Goal: Understand process/instructions: Learn how to perform a task or action

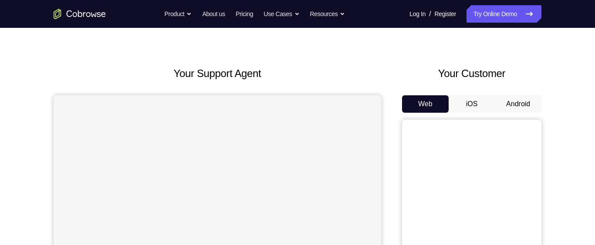
click at [523, 101] on button "Android" at bounding box center [518, 103] width 47 height 17
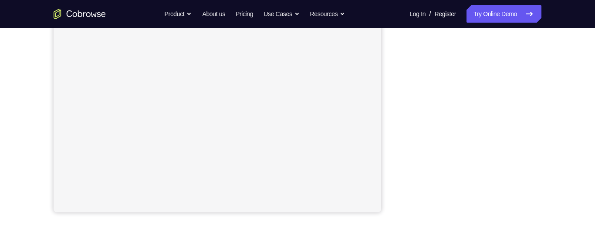
scroll to position [194, 0]
click at [397, 171] on div "Your Support Agent Your Customer Web iOS Android" at bounding box center [298, 50] width 488 height 322
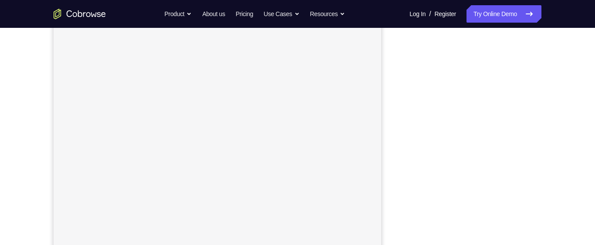
scroll to position [139, 0]
click at [564, 61] on div "Your Support Agent Your Customer Web iOS Android Next Steps We’d be happy to gi…" at bounding box center [298, 176] width 558 height 575
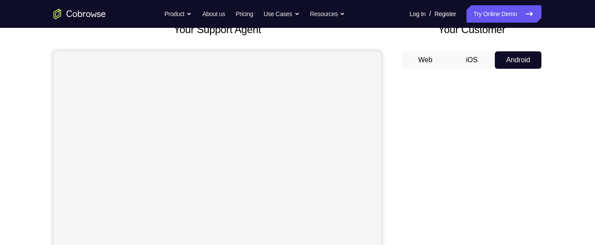
scroll to position [61, 0]
click at [418, 52] on button "Web" at bounding box center [425, 60] width 47 height 17
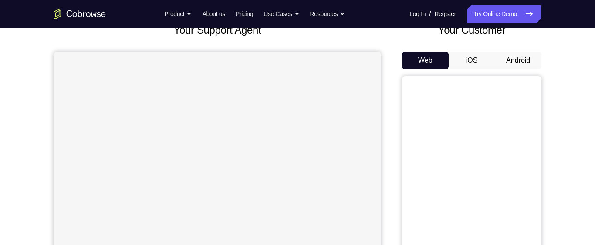
click at [511, 58] on button "Android" at bounding box center [518, 60] width 47 height 17
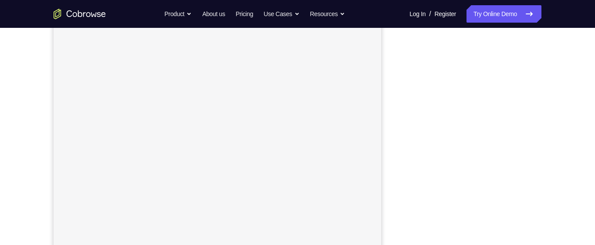
scroll to position [112, 0]
click at [391, 178] on div "Your Support Agent Your Customer Web iOS Android" at bounding box center [298, 133] width 488 height 322
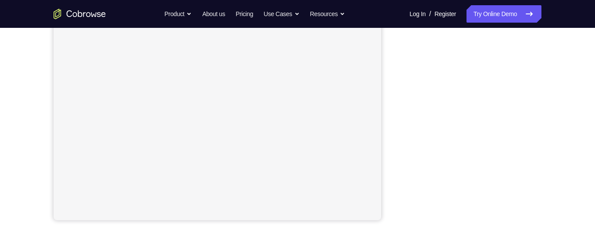
scroll to position [184, 0]
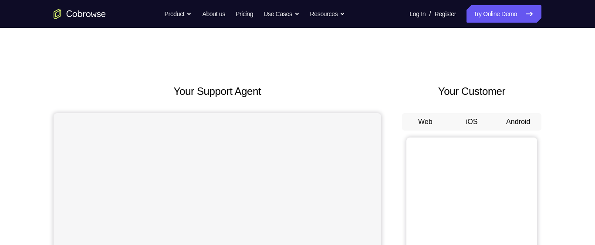
scroll to position [76, 0]
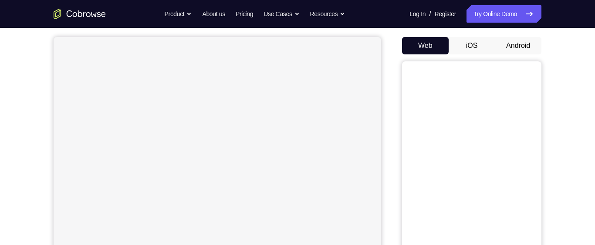
click at [518, 43] on button "Android" at bounding box center [518, 45] width 47 height 17
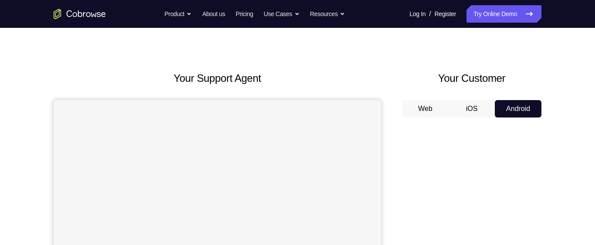
scroll to position [11, 0]
